Goal: Check status: Check status

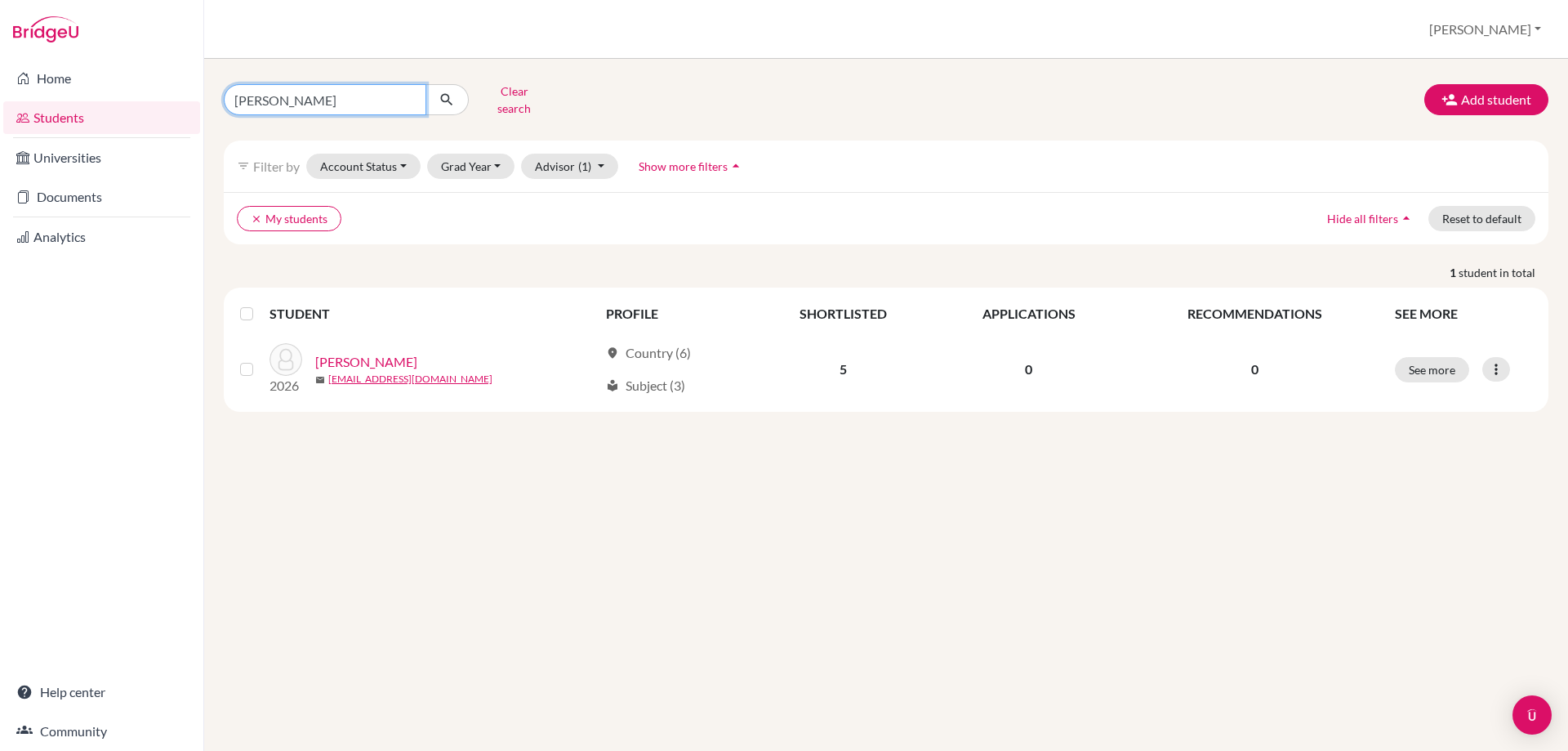
drag, startPoint x: 260, startPoint y: 85, endPoint x: 202, endPoint y: 77, distance: 58.5
click at [202, 77] on div "Home Students Universities Documents Analytics Help center Community Students o…" at bounding box center [784, 376] width 1568 height 751
type input "[PERSON_NAME]"
click button "submit" at bounding box center [447, 100] width 43 height 31
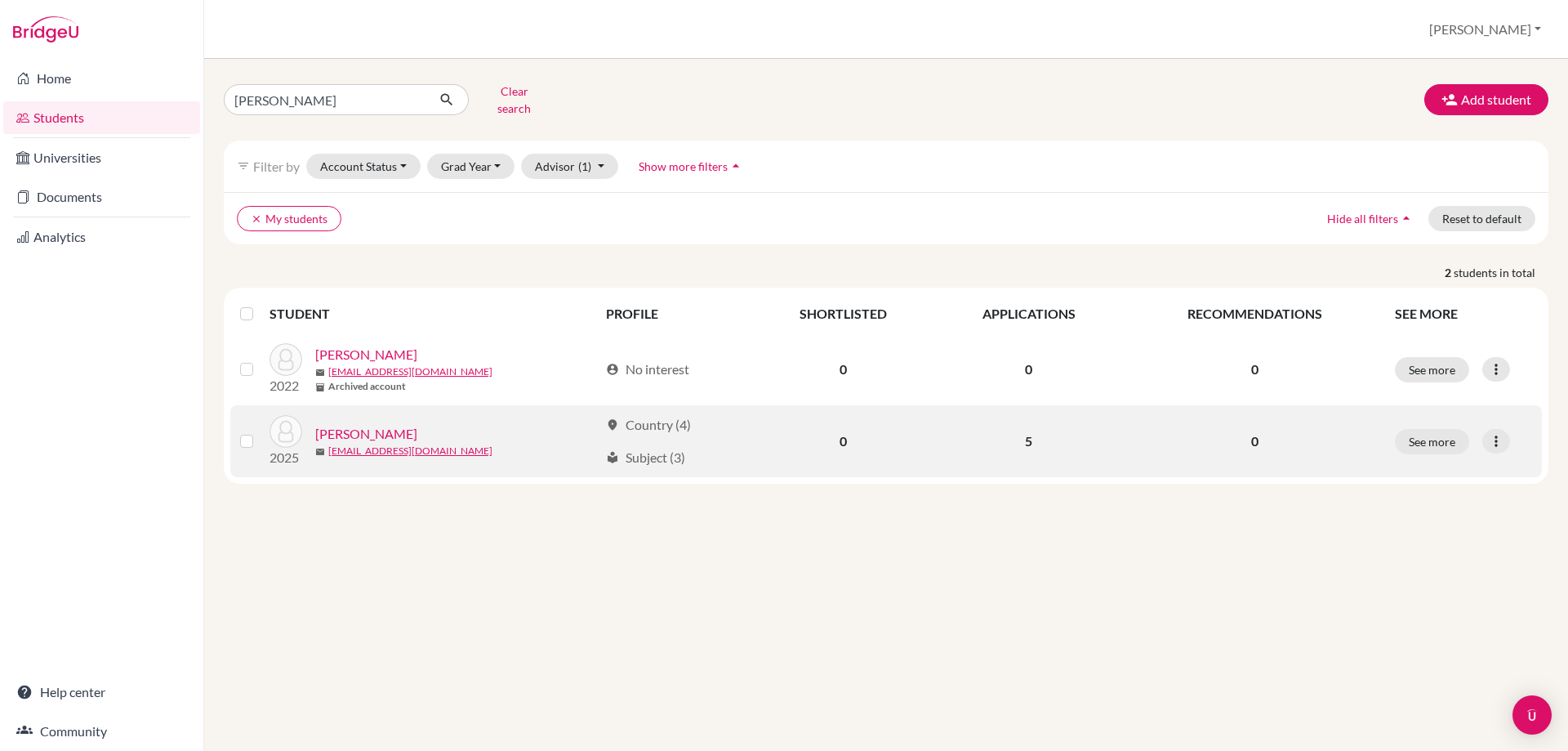
click at [345, 424] on link "[PERSON_NAME]" at bounding box center [366, 433] width 102 height 20
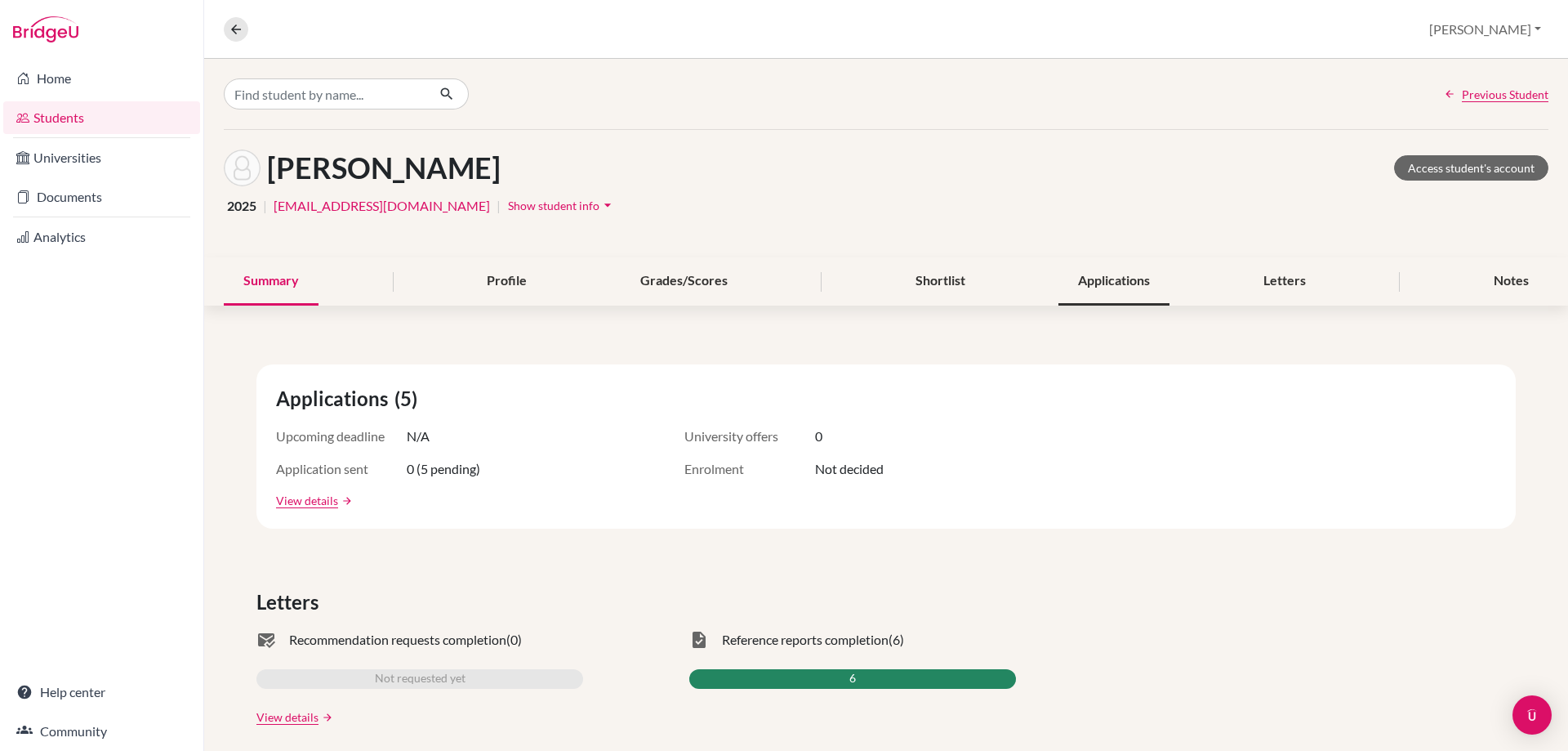
click at [1081, 271] on div "Applications" at bounding box center [1113, 282] width 111 height 48
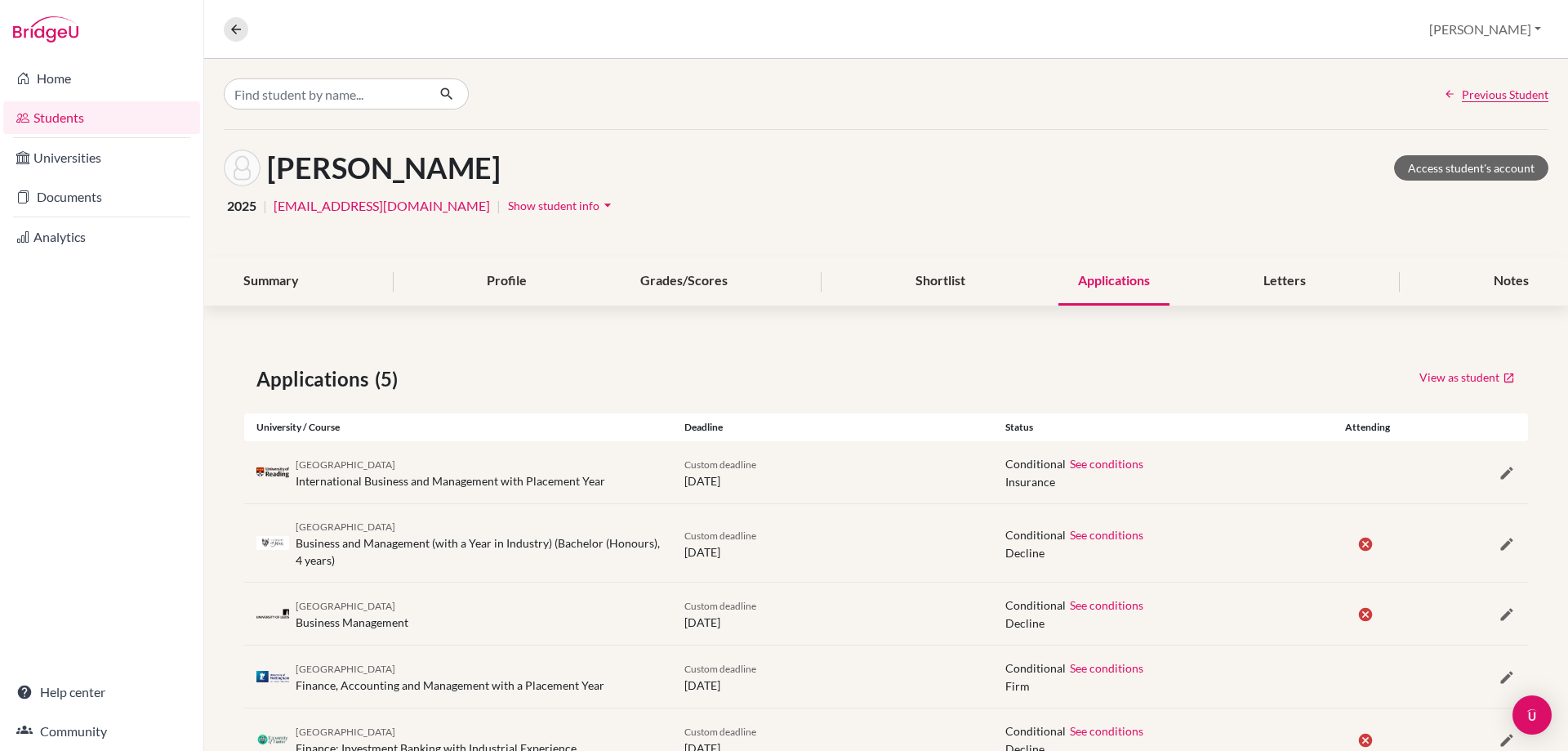
scroll to position [59, 0]
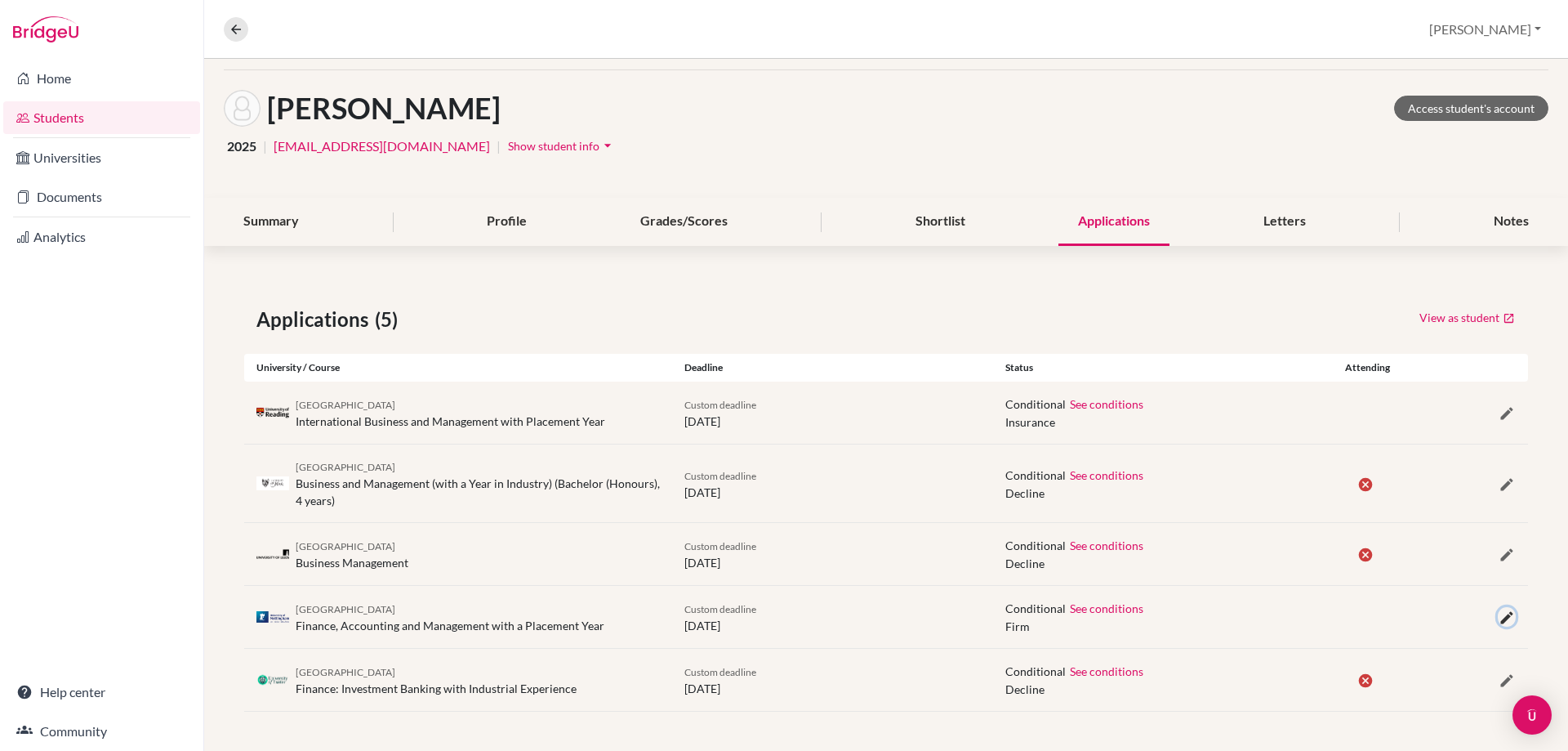
click at [1499, 617] on icon "button" at bounding box center [1507, 618] width 16 height 16
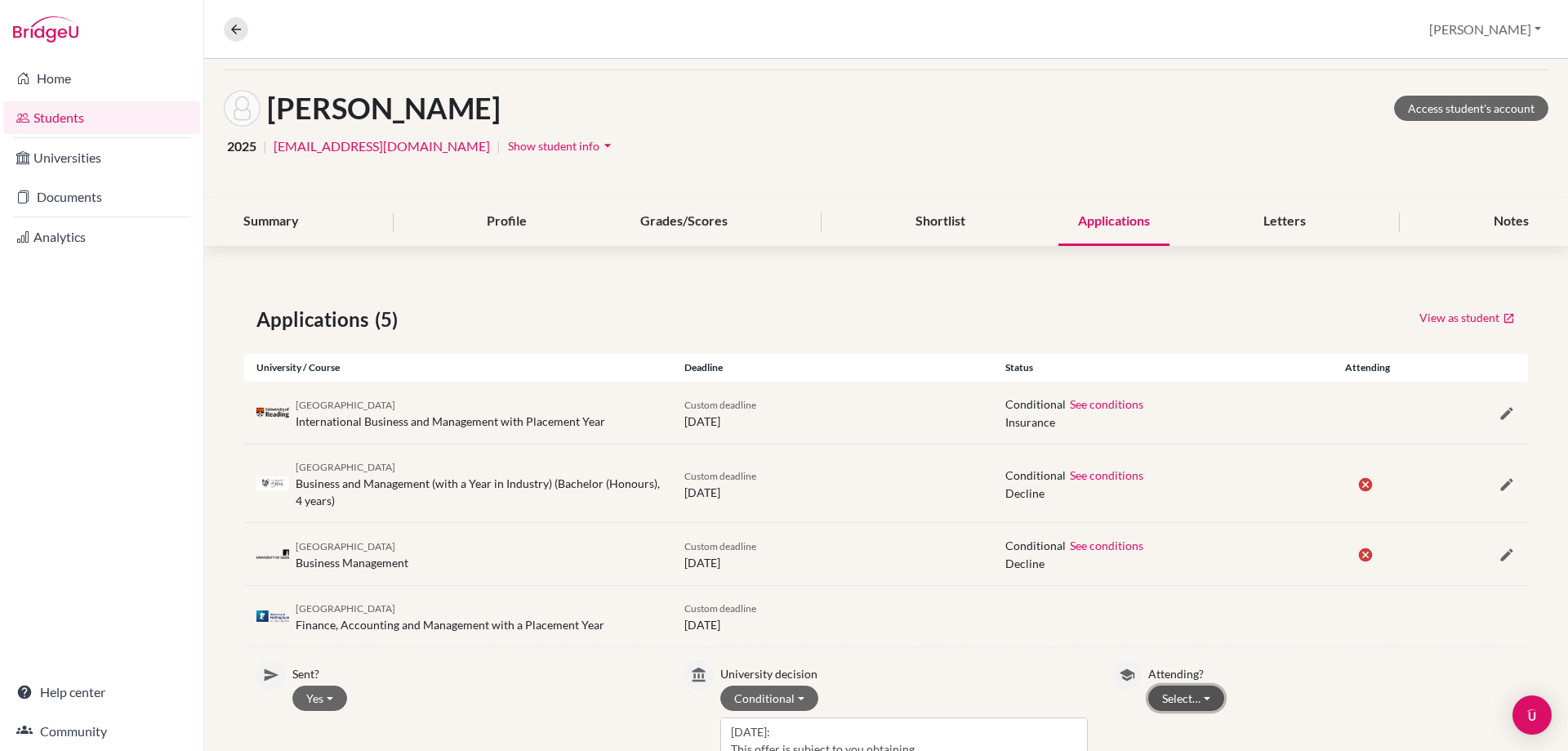
click at [1163, 691] on button "Select…" at bounding box center [1187, 698] width 76 height 25
click at [1174, 652] on button "Attending" at bounding box center [1214, 665] width 129 height 26
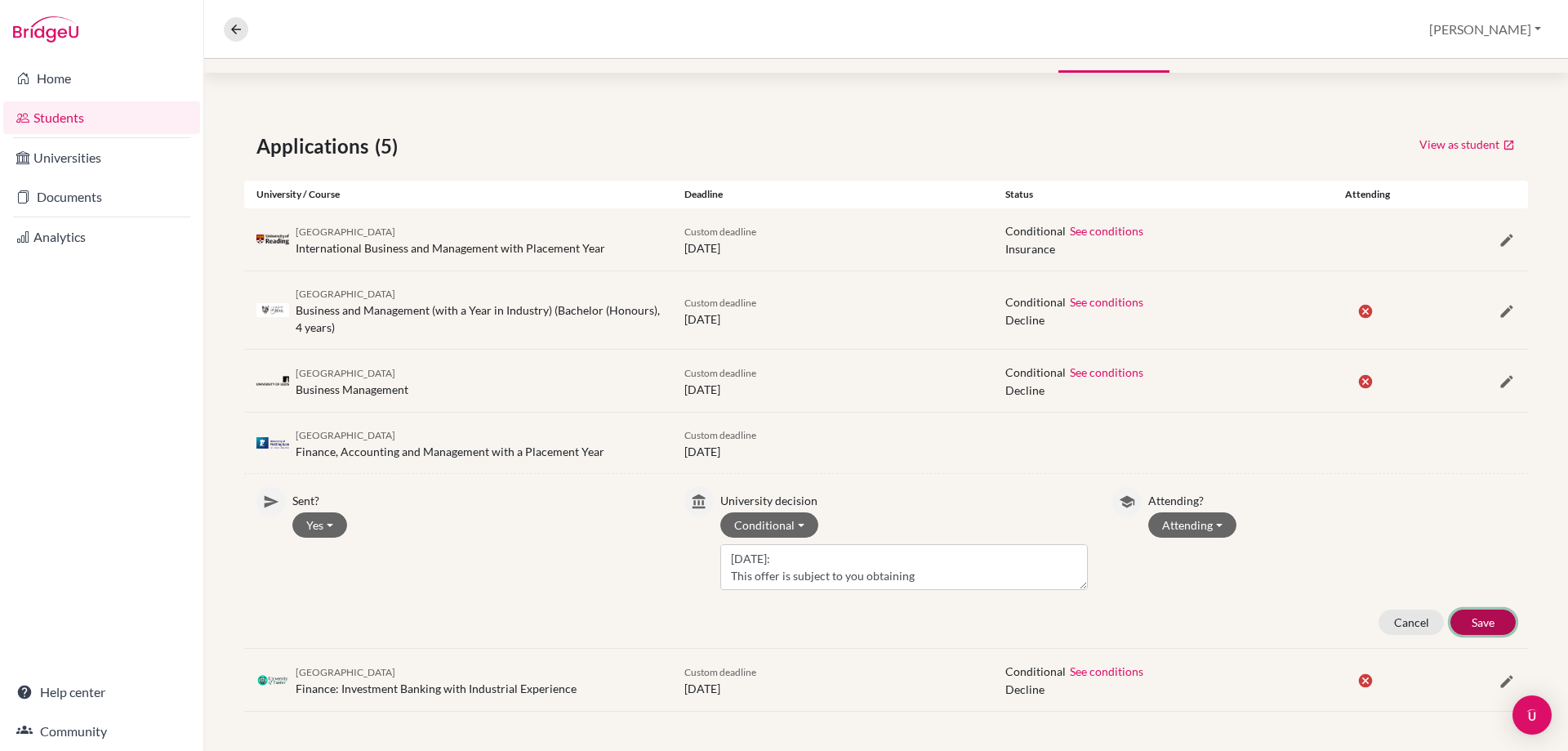
click at [1451, 618] on button "Save" at bounding box center [1484, 622] width 65 height 25
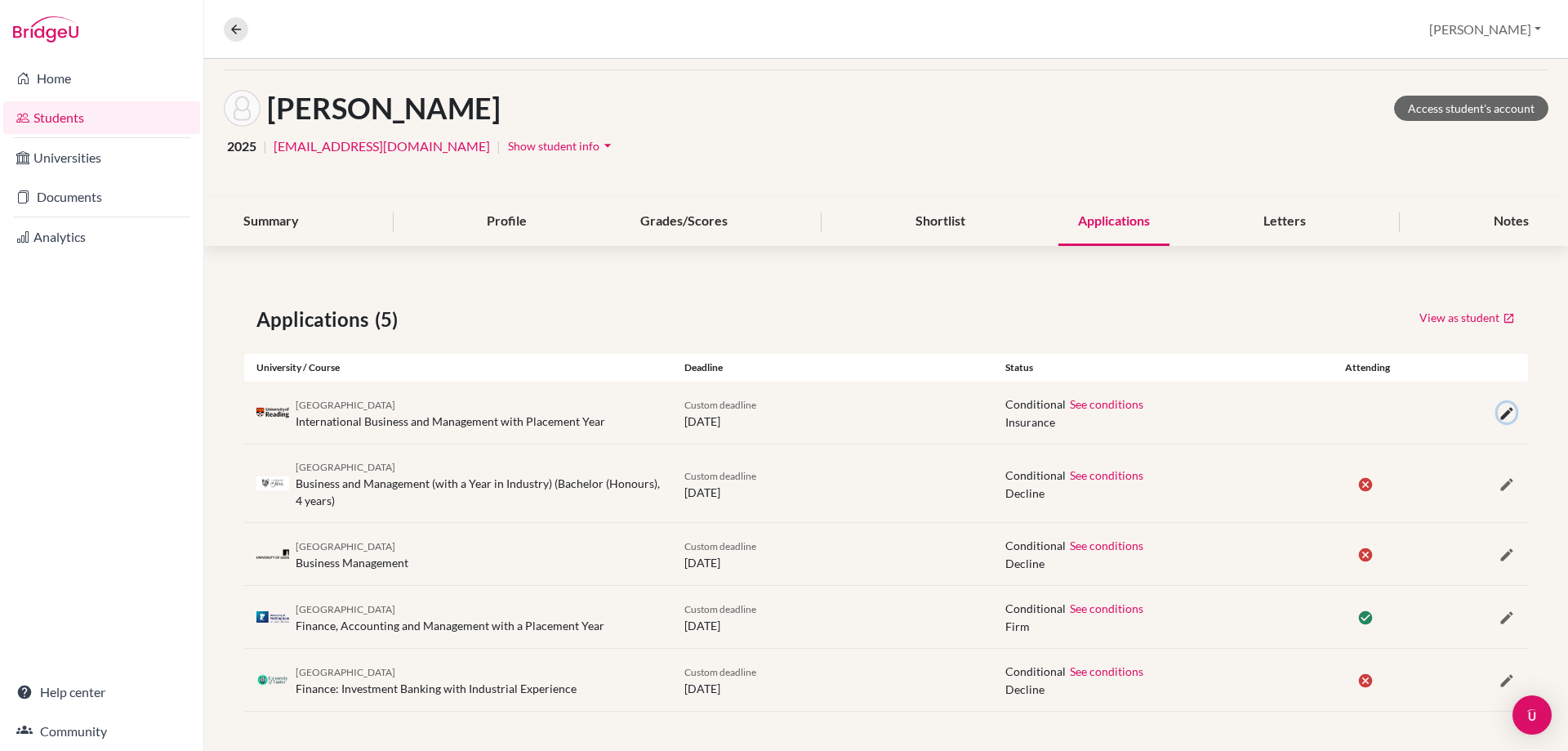
click at [1499, 412] on icon "button" at bounding box center [1507, 413] width 16 height 16
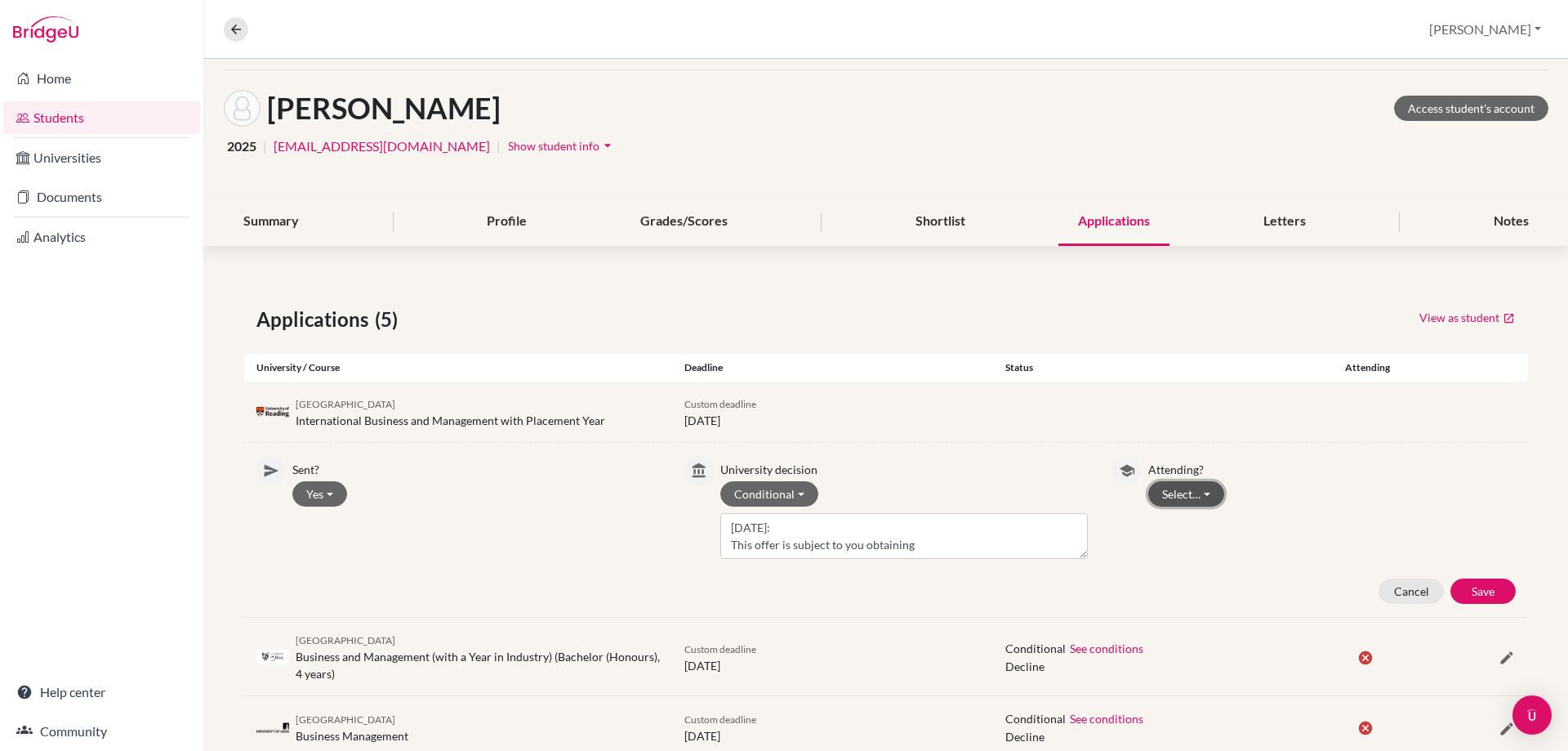
click at [1161, 486] on button "Select…" at bounding box center [1187, 493] width 76 height 25
click at [1198, 556] on button "Not attending" at bounding box center [1214, 555] width 129 height 26
click at [1467, 593] on button "Save" at bounding box center [1484, 591] width 65 height 25
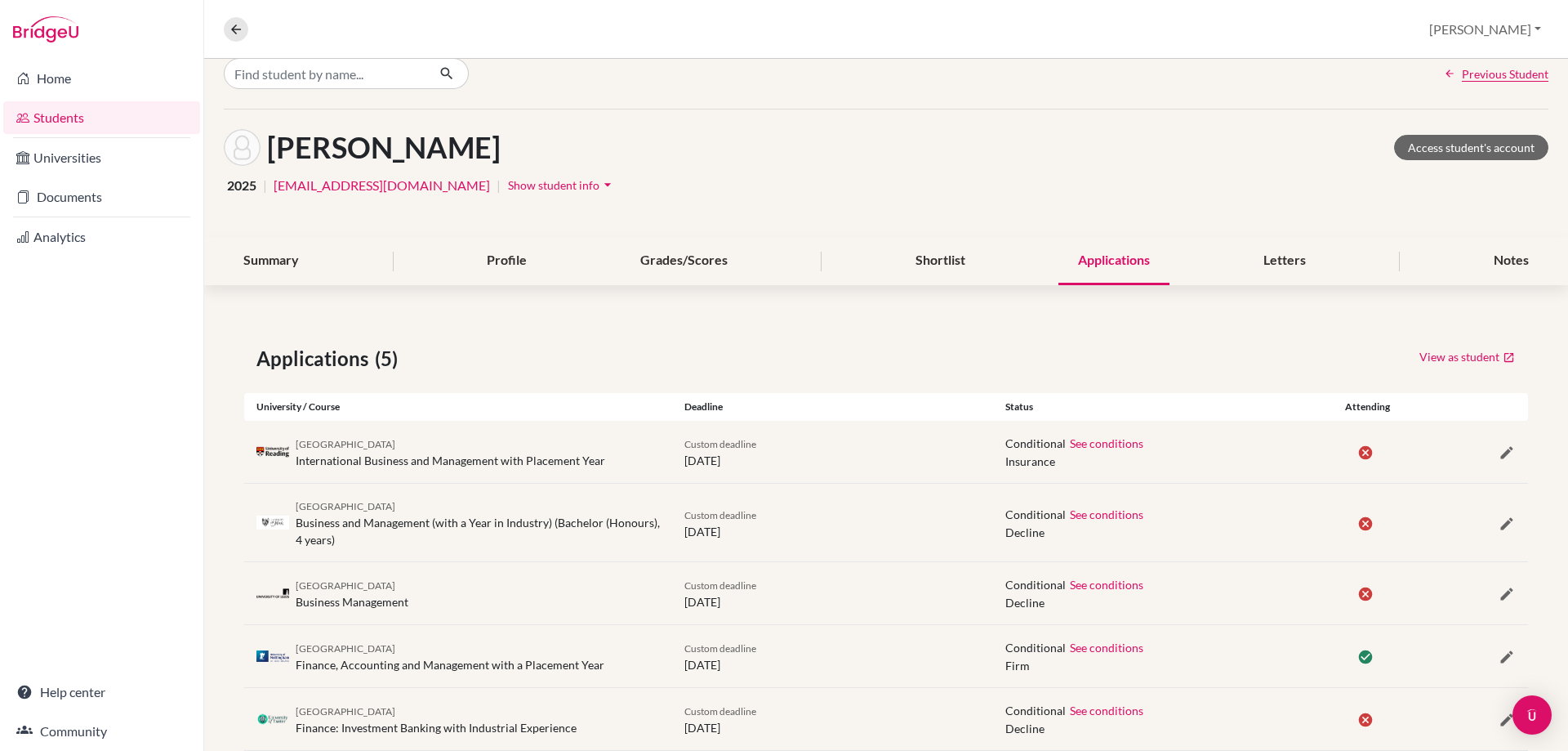
scroll to position [0, 0]
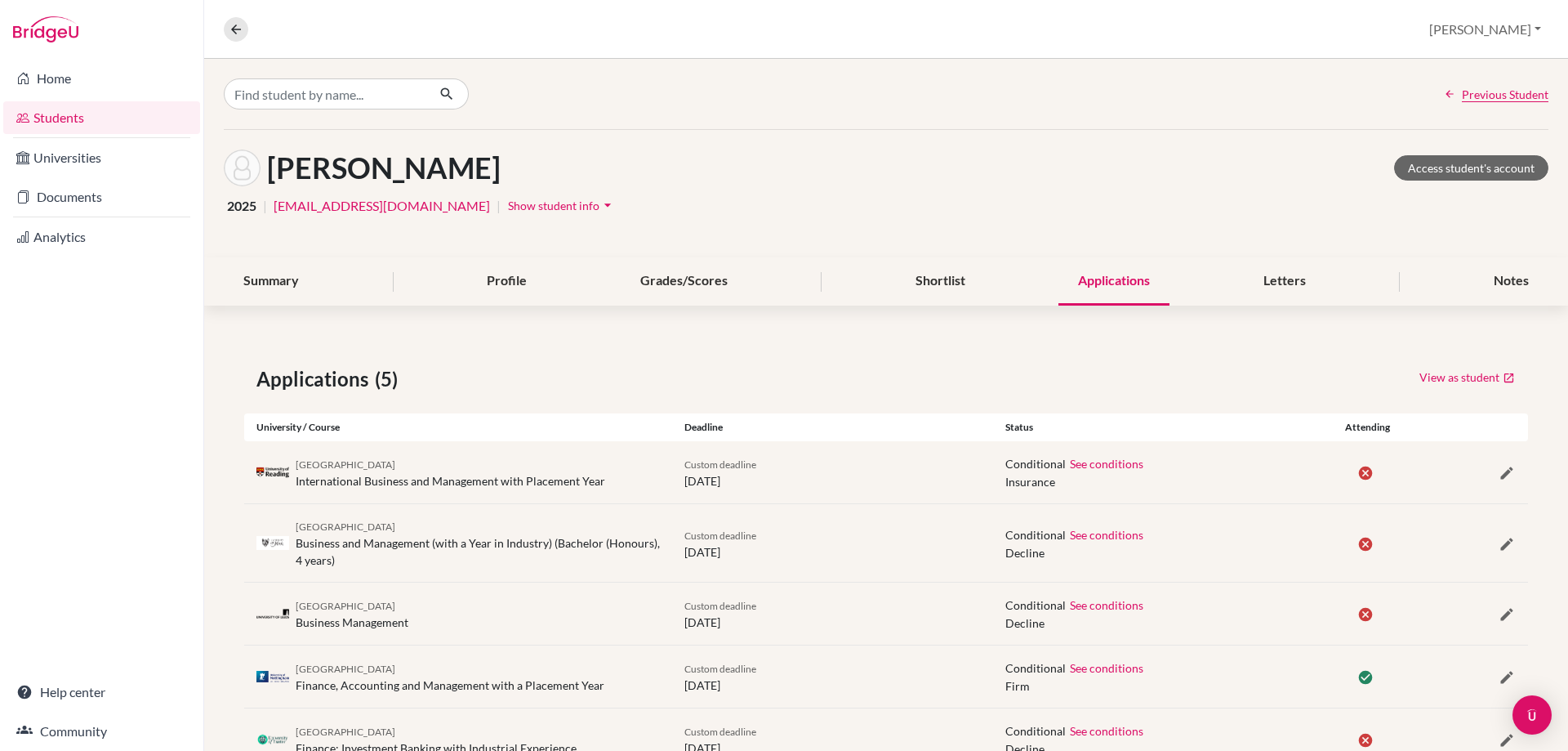
click at [101, 104] on link "Students" at bounding box center [102, 118] width 197 height 33
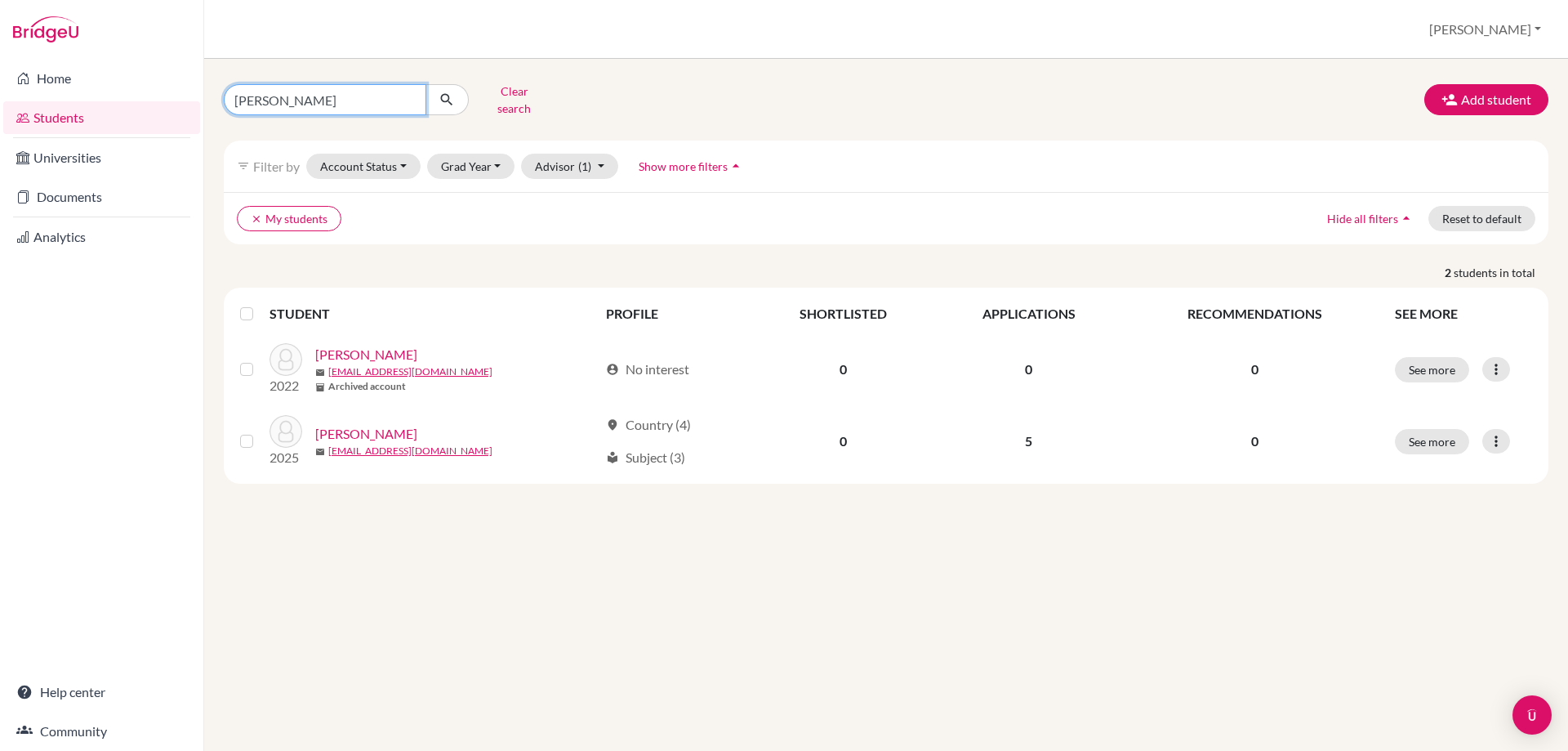
drag, startPoint x: 259, startPoint y: 95, endPoint x: 212, endPoint y: 92, distance: 47.1
click at [212, 92] on div "kevin Clear search" at bounding box center [437, 99] width 450 height 42
click at [276, 94] on input "[PERSON_NAME]" at bounding box center [325, 100] width 202 height 31
drag, startPoint x: 276, startPoint y: 94, endPoint x: 207, endPoint y: 90, distance: 69.1
click at [207, 90] on div "kevin Clear search Add student filter_list Filter by Account Status Active acco…" at bounding box center [886, 404] width 1364 height 692
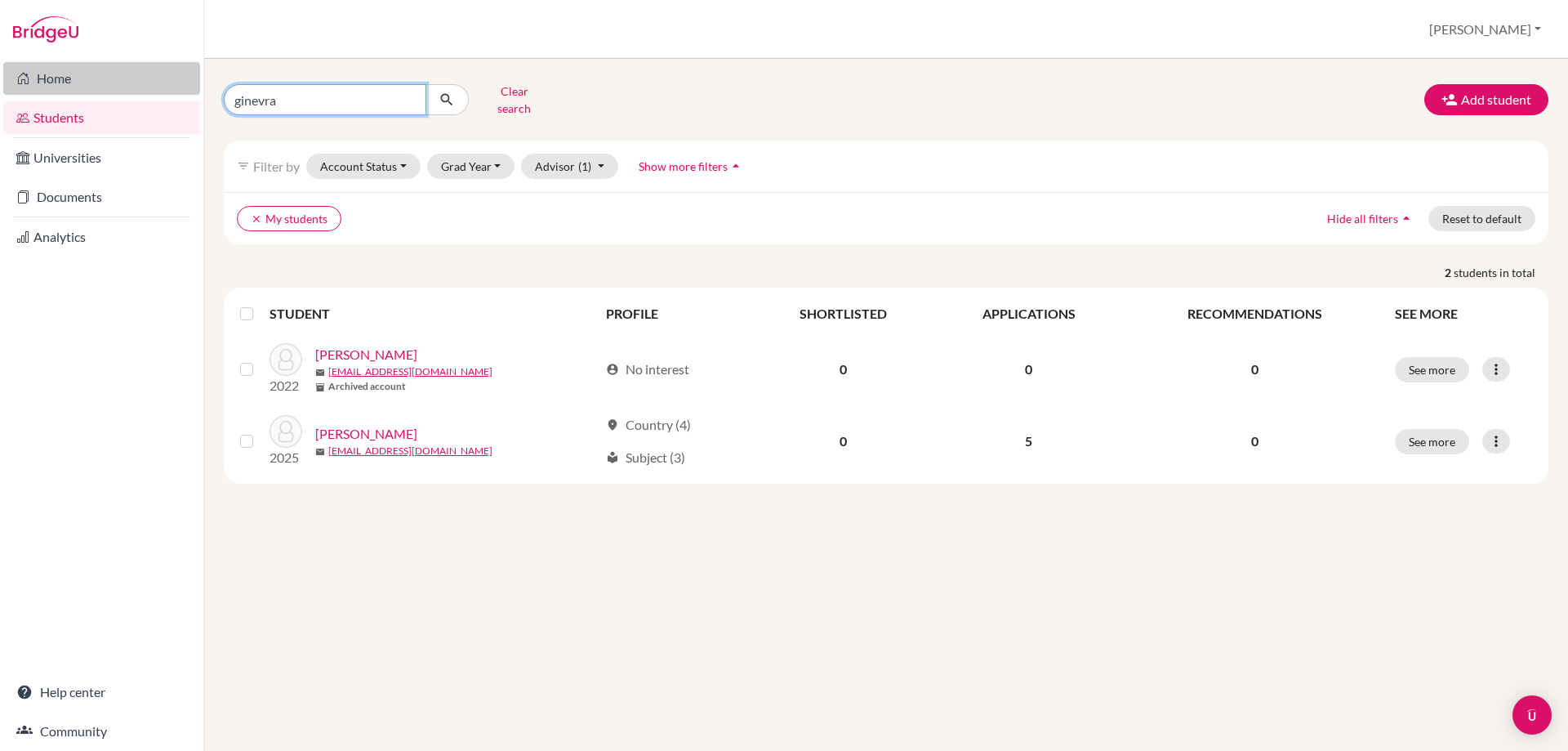
type input "ginevra"
click at [453, 91] on icon "submit" at bounding box center [446, 99] width 16 height 16
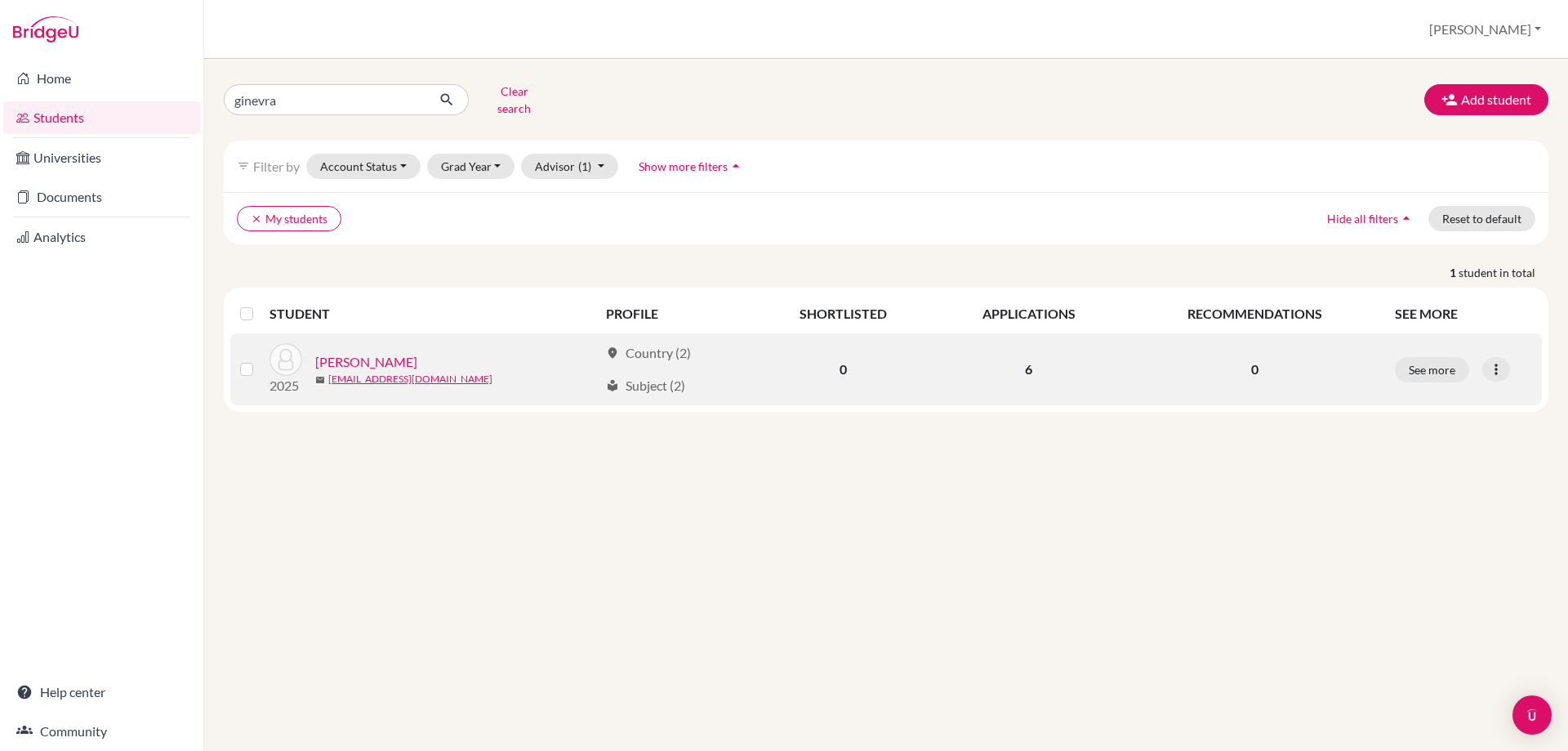
click at [382, 352] on link "Gambini, Ginevra" at bounding box center [366, 362] width 102 height 20
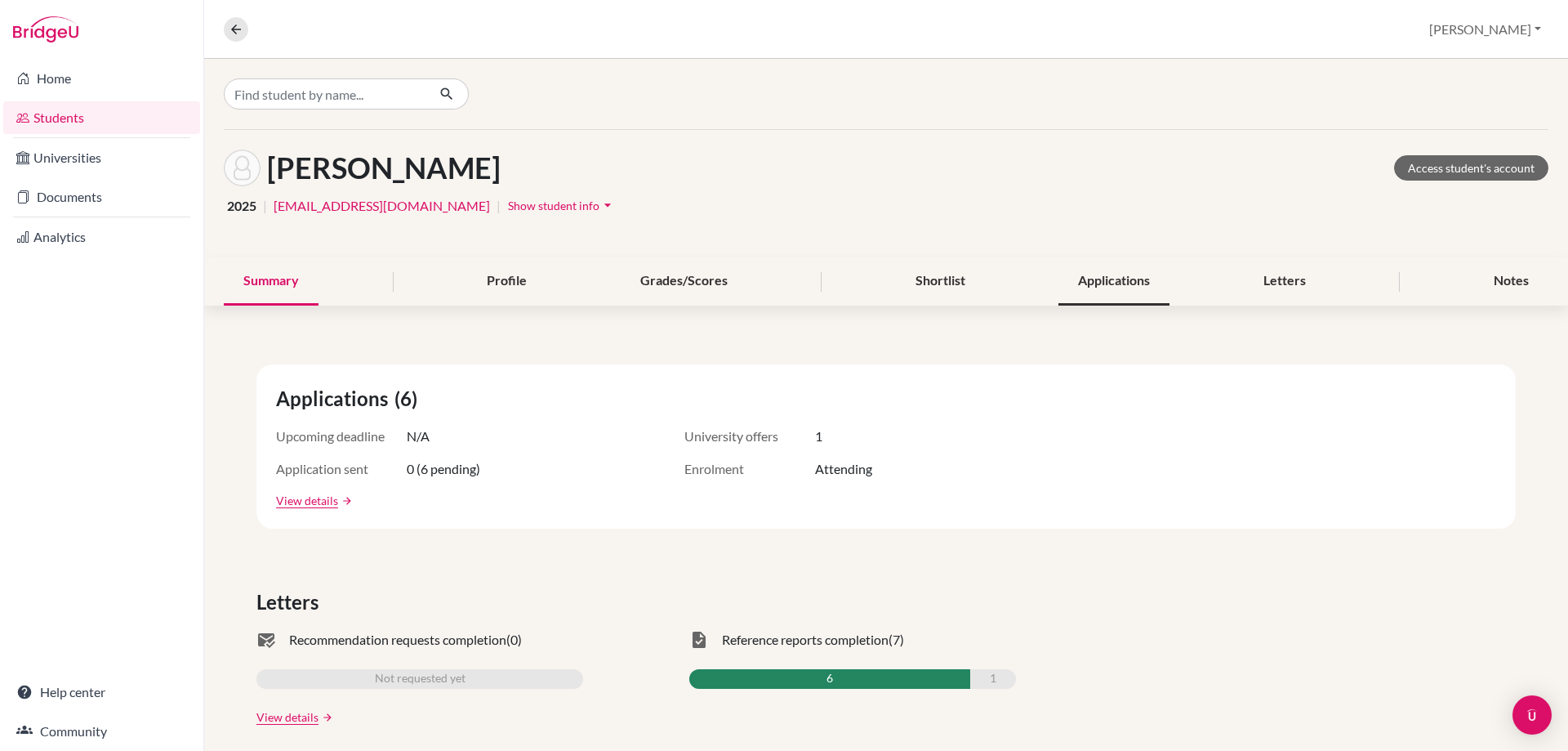
click at [1130, 293] on div "Applications" at bounding box center [1113, 282] width 111 height 48
